Goal: Task Accomplishment & Management: Complete application form

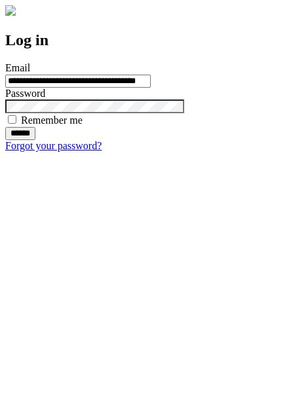
type input "**********"
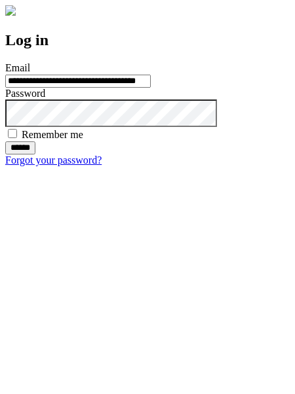
click at [35, 155] on input "******" at bounding box center [20, 147] width 30 height 13
